Goal: Task Accomplishment & Management: Use online tool/utility

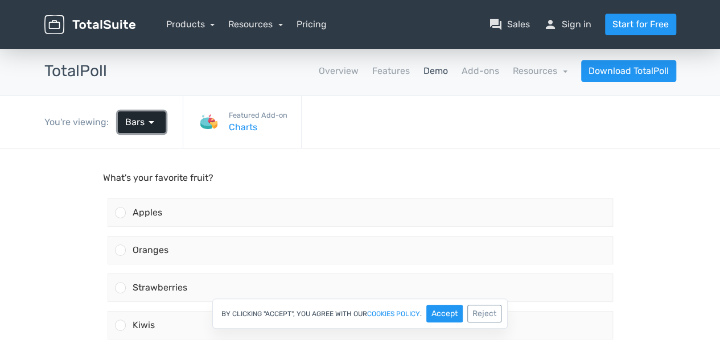
click at [152, 124] on span "arrow_drop_down" at bounding box center [152, 123] width 14 height 14
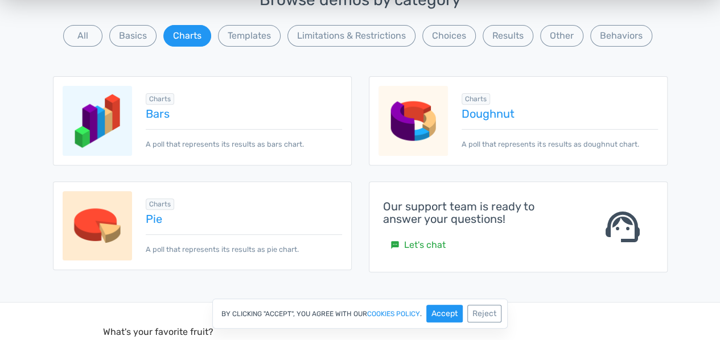
scroll to position [114, 0]
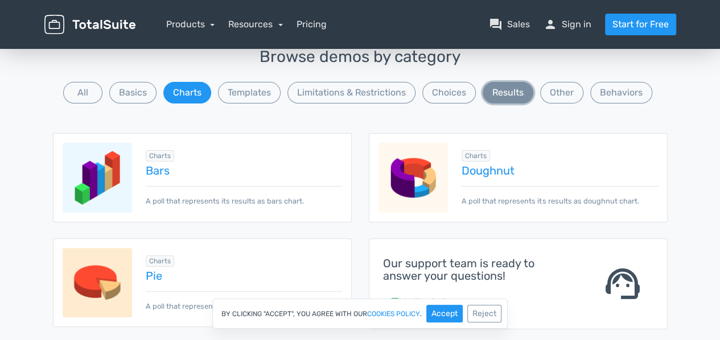
click at [520, 89] on button "Results" at bounding box center [508, 93] width 51 height 22
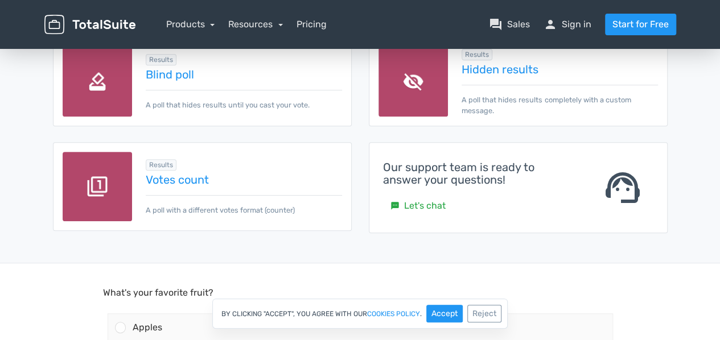
scroll to position [228, 0]
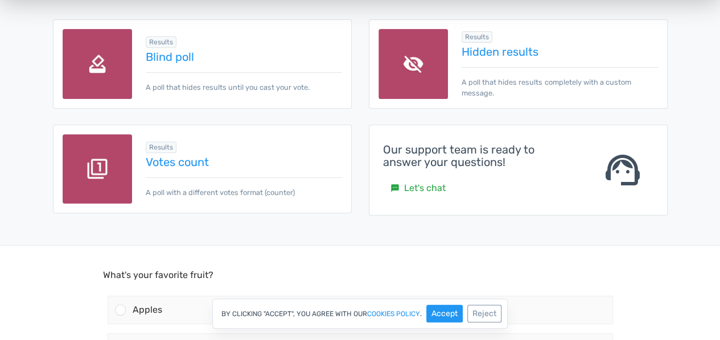
click at [183, 170] on div "Results Votes count A poll with a different votes format (counter)" at bounding box center [236, 169] width 209 height 58
click at [189, 157] on link "Votes count" at bounding box center [244, 162] width 196 height 13
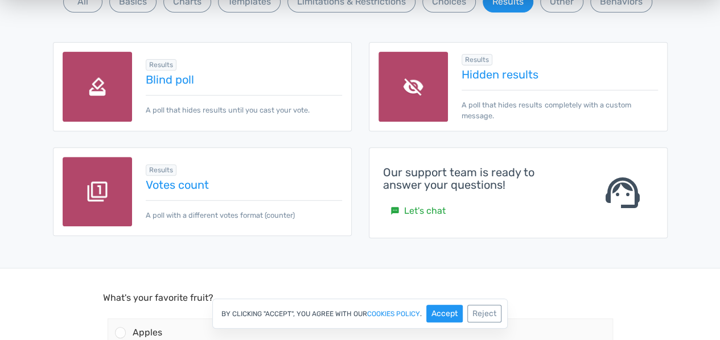
scroll to position [57, 0]
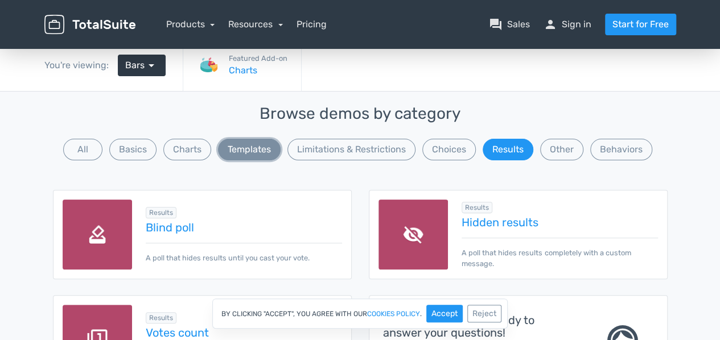
click at [248, 149] on button "Templates" at bounding box center [249, 150] width 63 height 22
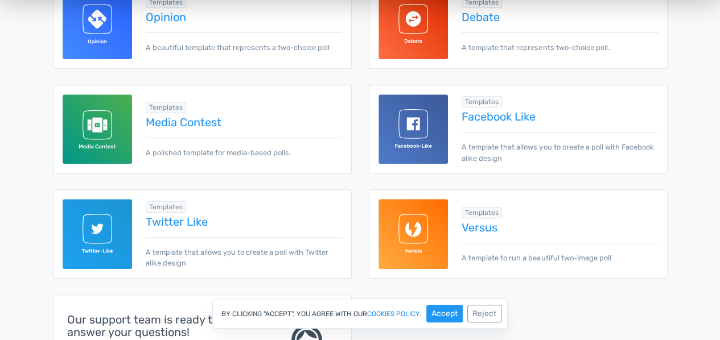
scroll to position [285, 0]
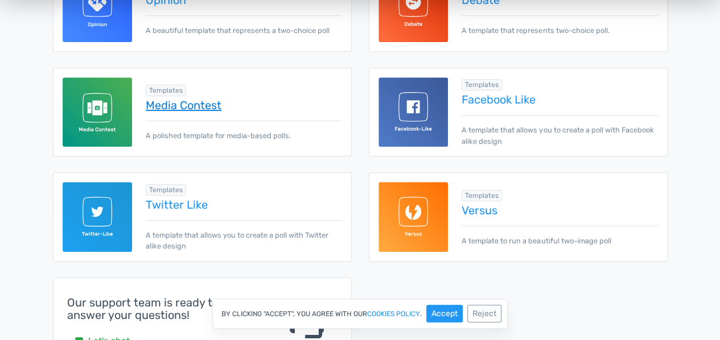
click at [200, 101] on link "Media Contest" at bounding box center [244, 105] width 196 height 13
click at [192, 205] on link "Twitter Like" at bounding box center [244, 205] width 196 height 13
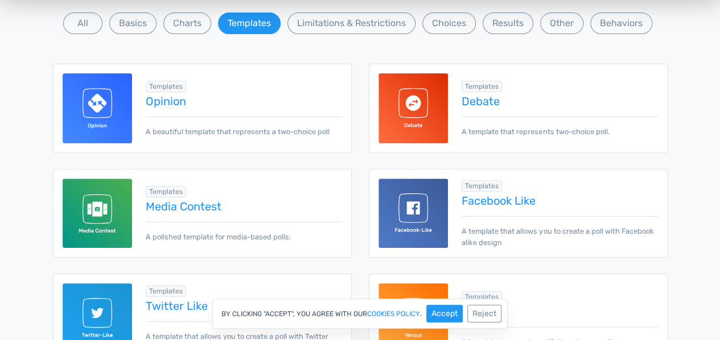
scroll to position [114, 0]
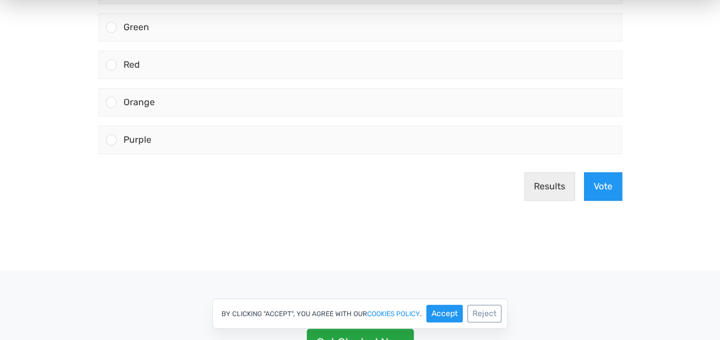
scroll to position [171, 0]
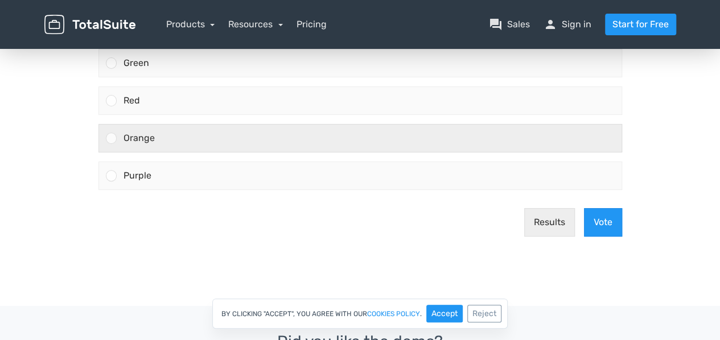
click at [117, 139] on div "Orange" at bounding box center [369, 138] width 505 height 27
click at [111, 138] on input "Orange" at bounding box center [111, 138] width 0 height 0
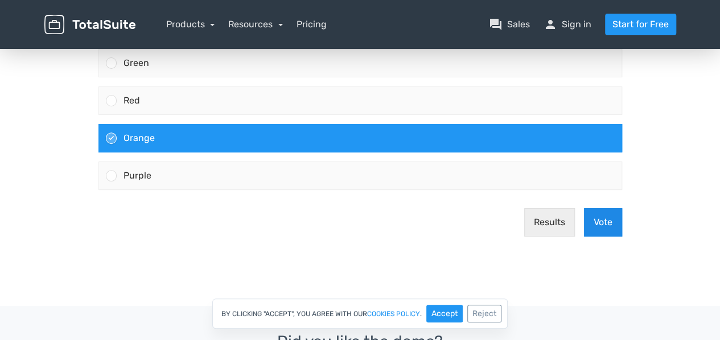
click at [601, 224] on button "Vote" at bounding box center [603, 222] width 38 height 28
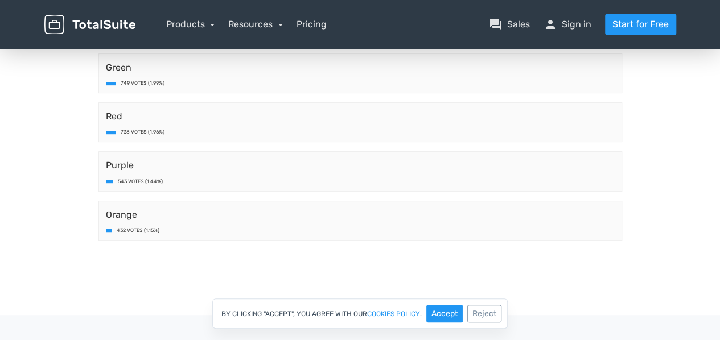
scroll to position [57, 0]
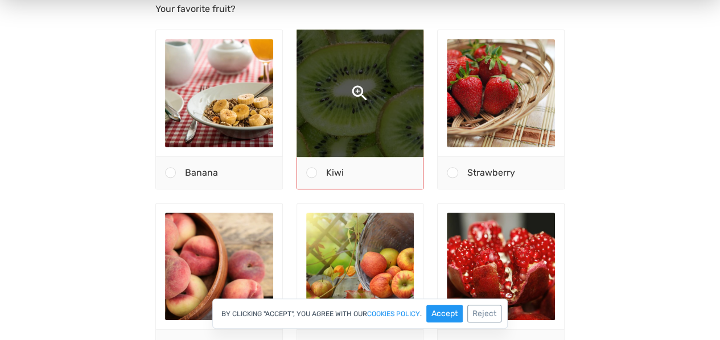
scroll to position [171, 0]
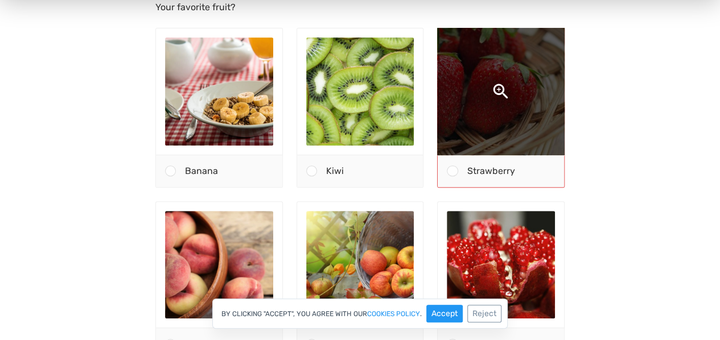
click at [481, 120] on img at bounding box center [501, 91] width 229 height 229
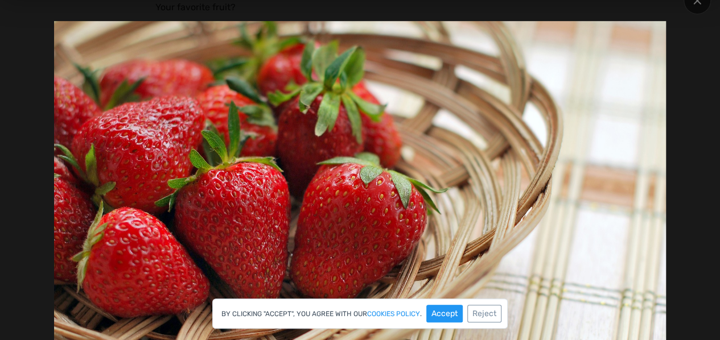
scroll to position [285, 0]
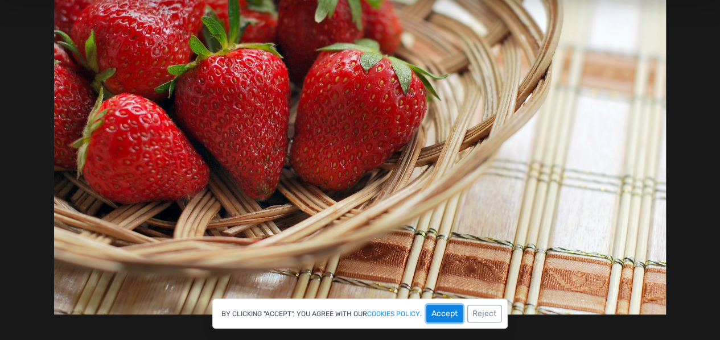
click at [451, 313] on button "Accept" at bounding box center [444, 314] width 36 height 18
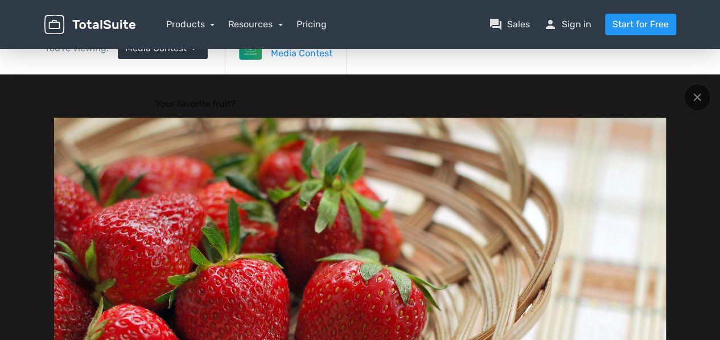
scroll to position [57, 0]
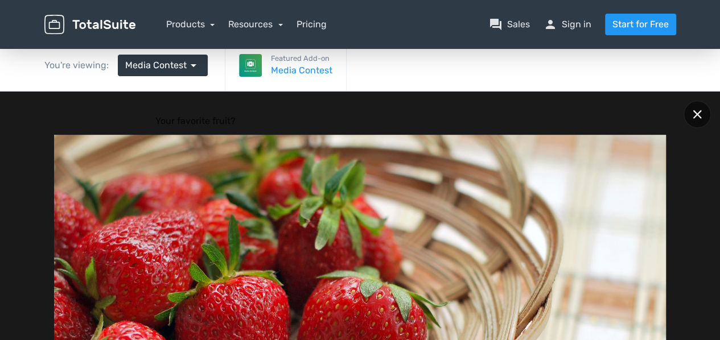
click at [696, 113] on icon at bounding box center [697, 114] width 9 height 9
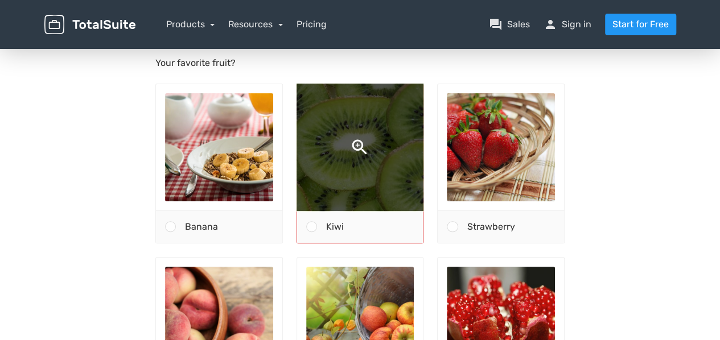
scroll to position [171, 0]
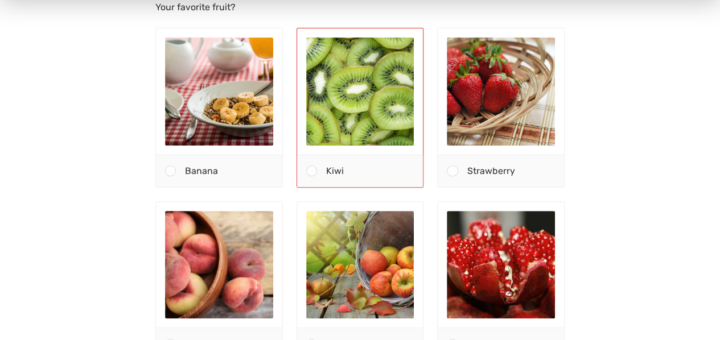
click at [313, 173] on span at bounding box center [311, 171] width 11 height 11
click at [311, 172] on input "Kiwi" at bounding box center [311, 172] width 0 height 0
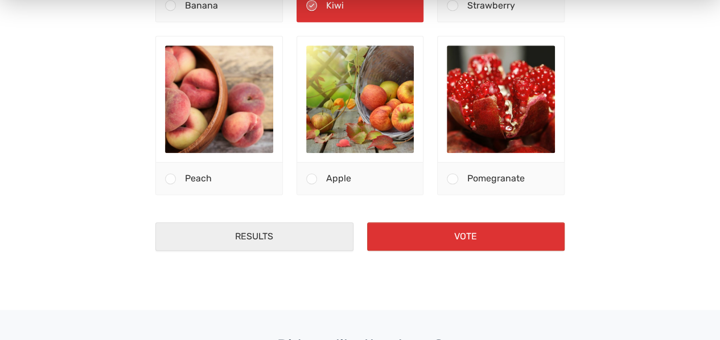
scroll to position [342, 0]
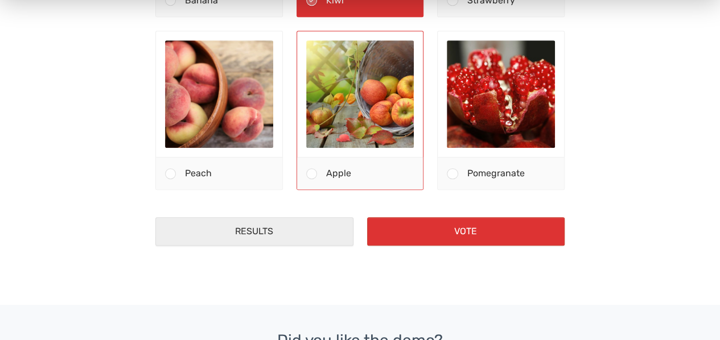
click at [309, 168] on div at bounding box center [307, 174] width 20 height 32
click at [311, 174] on input "Apple" at bounding box center [311, 174] width 0 height 0
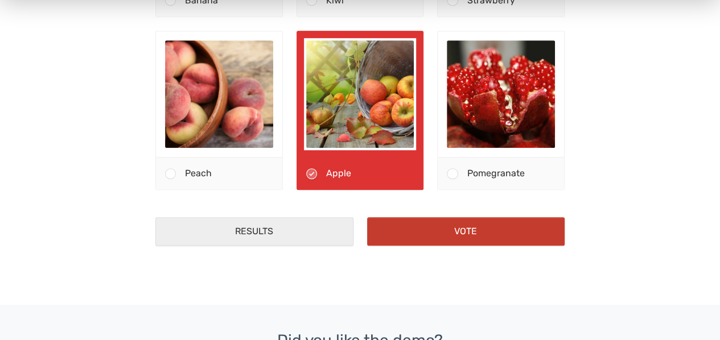
click at [424, 237] on button "Vote" at bounding box center [466, 232] width 198 height 28
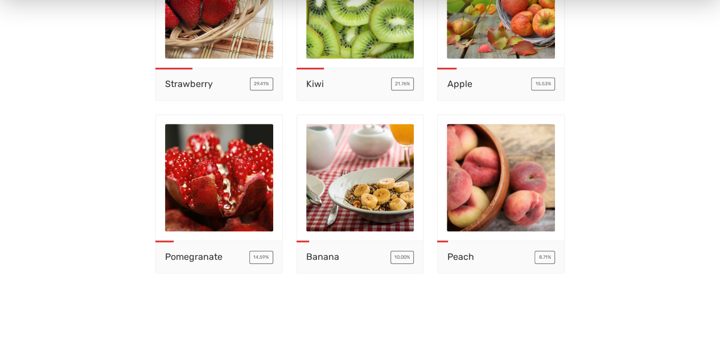
scroll to position [228, 0]
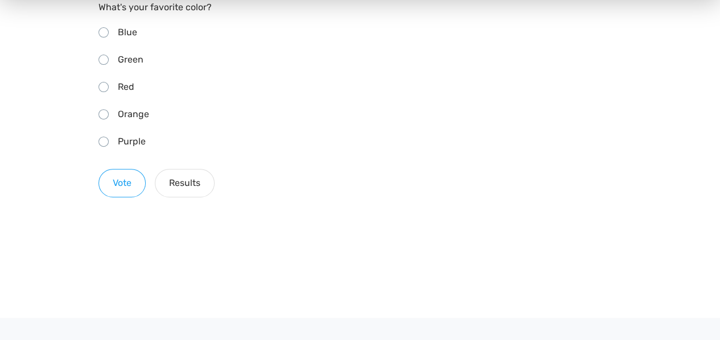
click at [131, 135] on div "Purple" at bounding box center [132, 142] width 28 height 18
click at [106, 137] on input "Purple" at bounding box center [101, 140] width 7 height 7
radio input "true"
click at [122, 182] on button "Vote" at bounding box center [121, 184] width 47 height 28
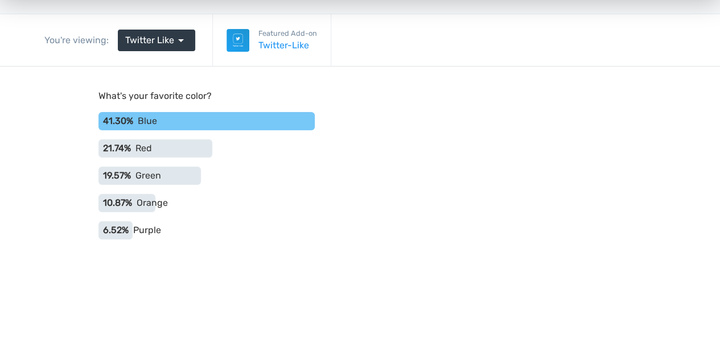
scroll to position [57, 0]
